Goal: Task Accomplishment & Management: Manage account settings

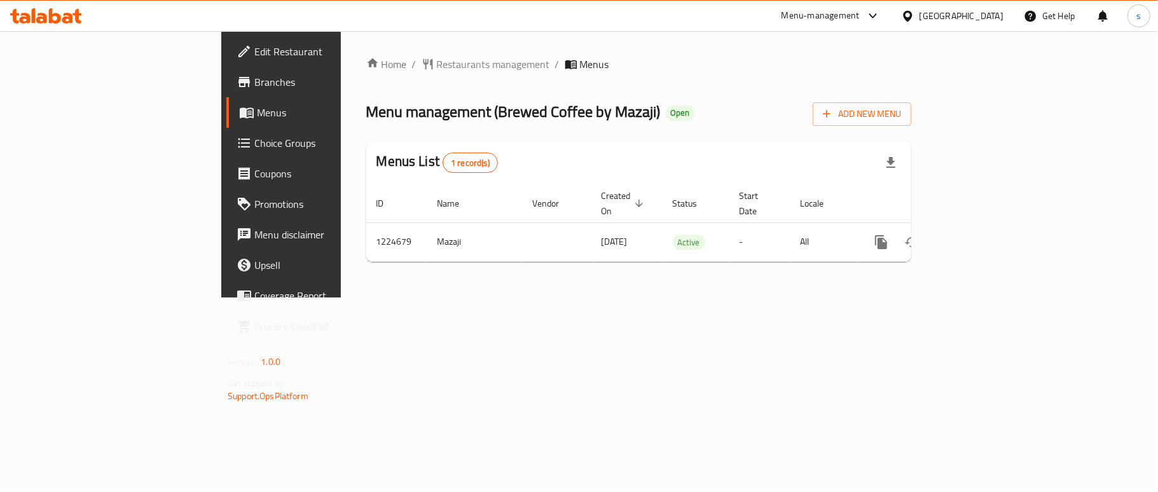
click at [254, 142] on span "Choice Groups" at bounding box center [329, 142] width 150 height 15
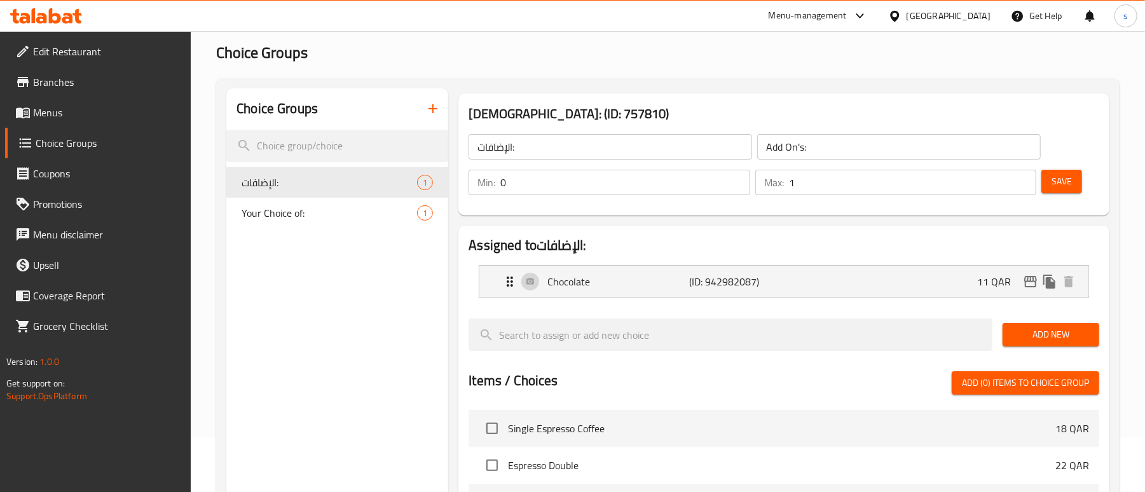
scroll to position [85, 0]
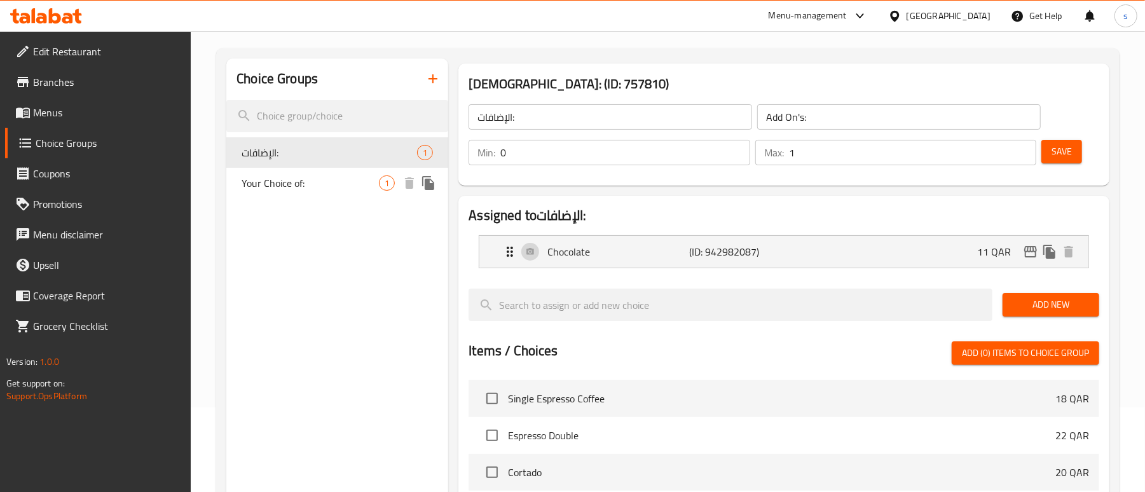
drag, startPoint x: 301, startPoint y: 176, endPoint x: 303, endPoint y: 184, distance: 8.7
click at [301, 176] on span "Your Choice of:" at bounding box center [310, 183] width 137 height 15
type input "Your Choice of:"
type input "اختيارك من:"
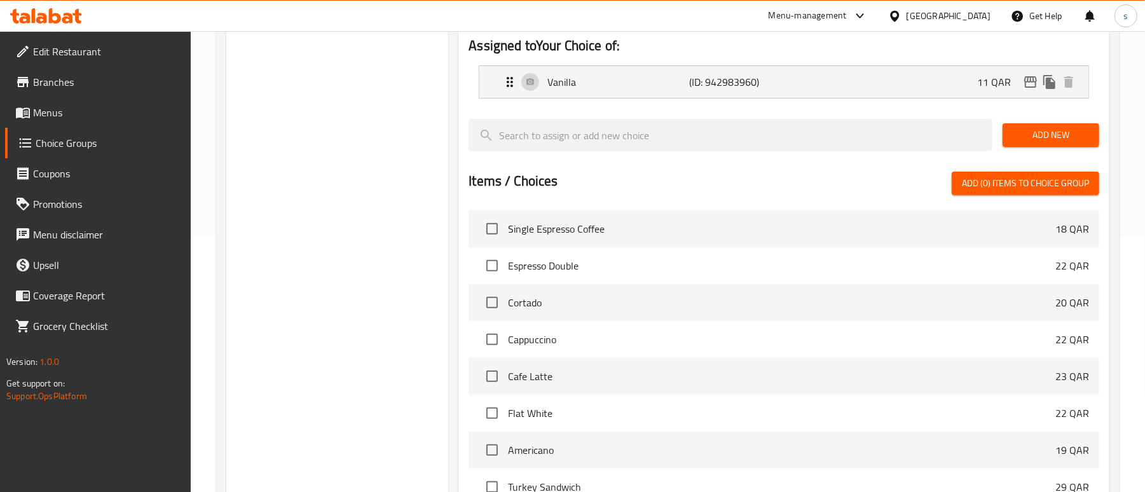
scroll to position [0, 0]
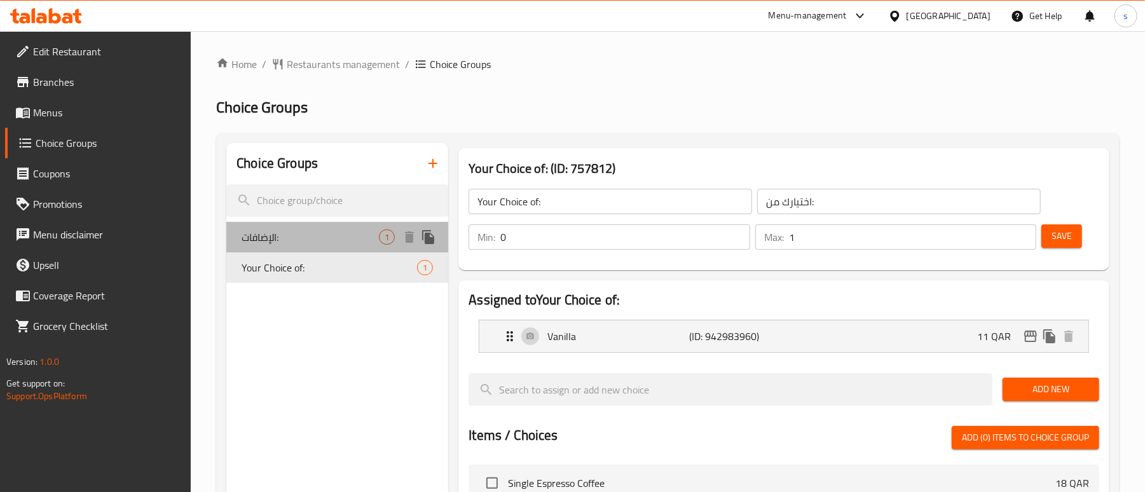
click at [372, 235] on span "الإضافات:" at bounding box center [310, 237] width 137 height 15
type input "الإضافات:"
type input "Add On's:"
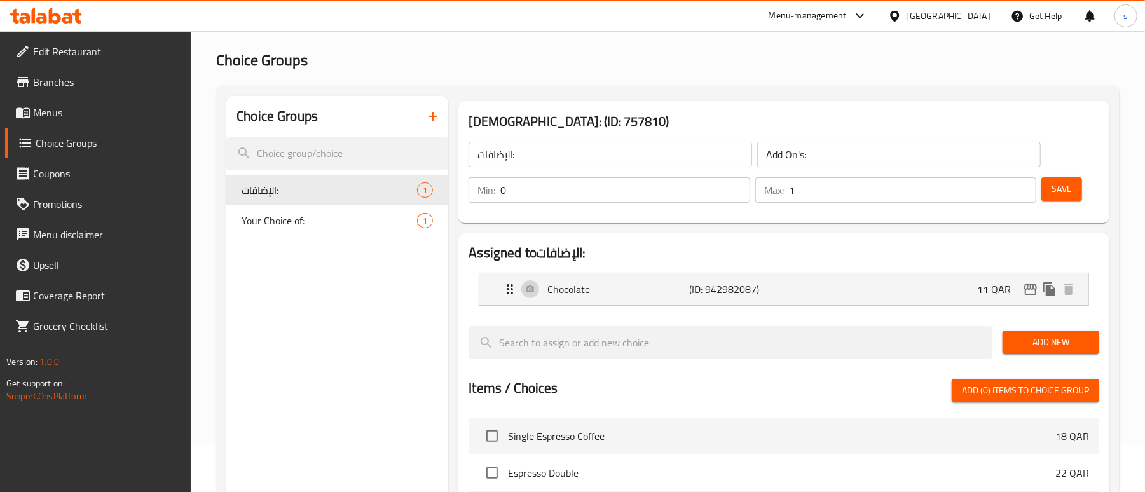
scroll to position [169, 0]
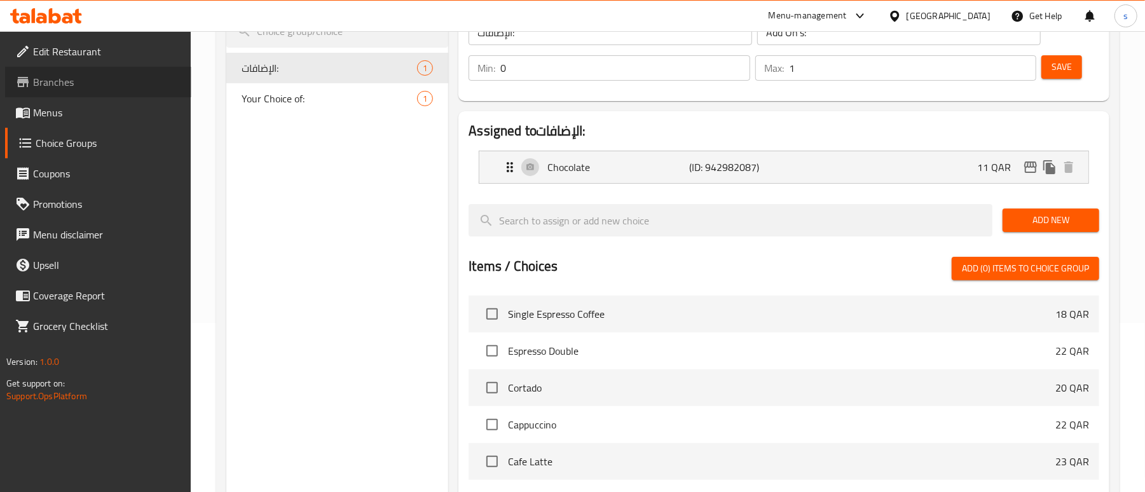
click at [49, 86] on span "Branches" at bounding box center [107, 81] width 148 height 15
